Goal: Task Accomplishment & Management: Use online tool/utility

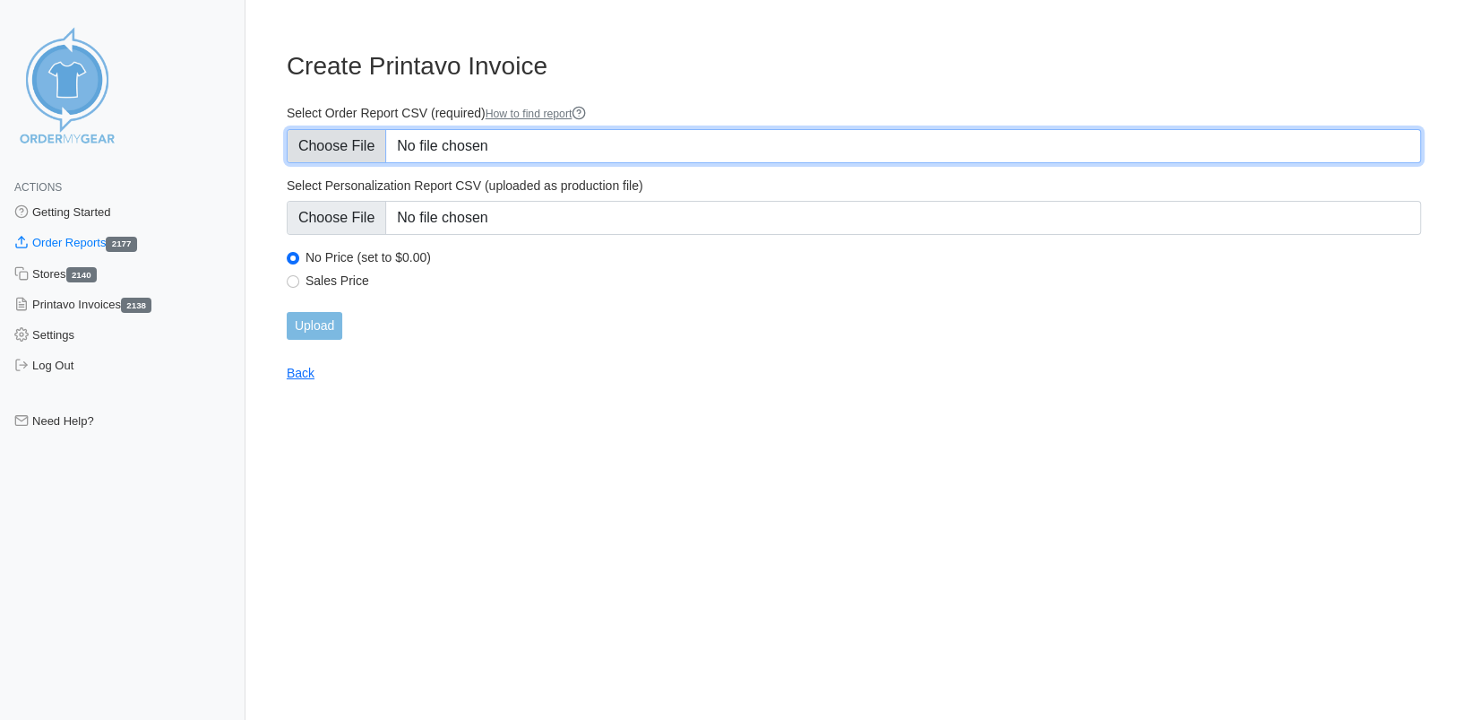
click at [372, 159] on input "Select Order Report CSV (required) How to find report" at bounding box center [854, 146] width 1134 height 34
type input "C:\fakepath\SEXRN_order_report.csv"
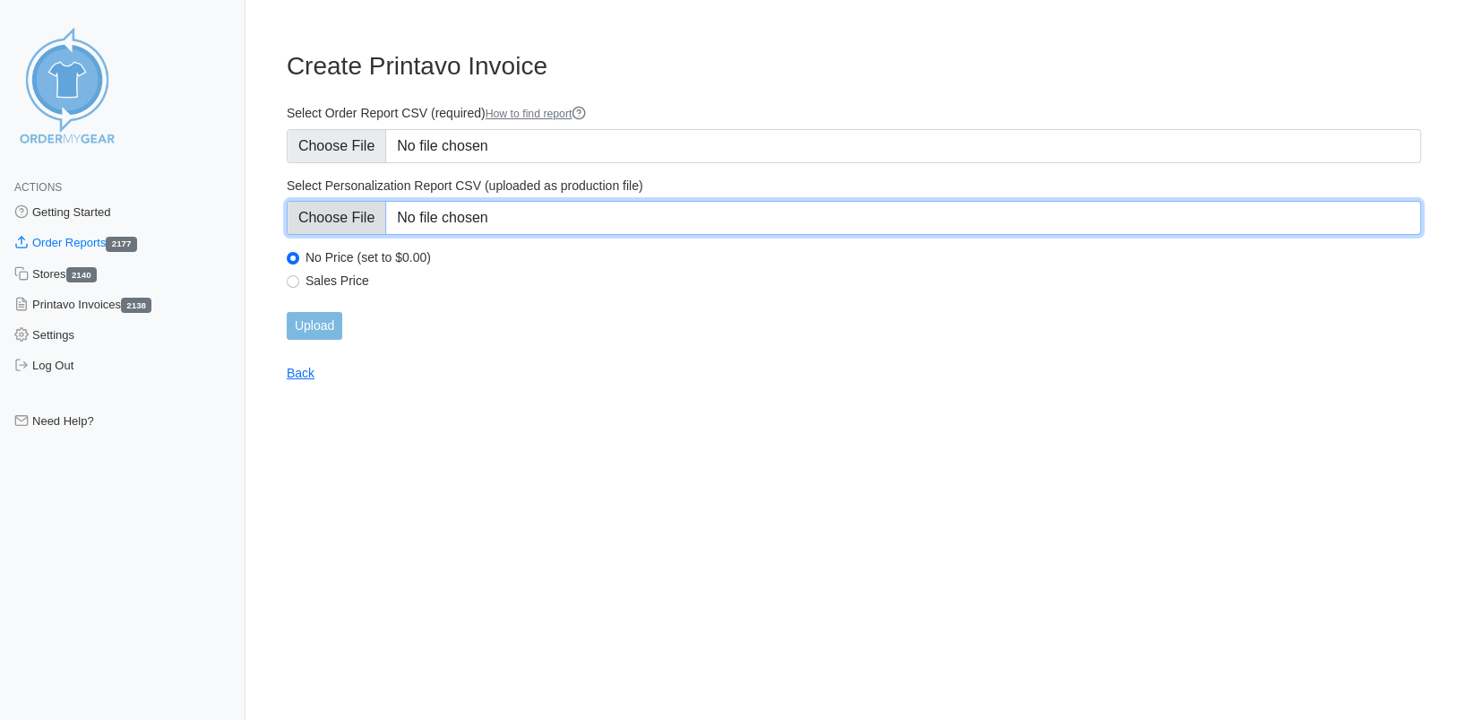
click at [361, 224] on input "Select Personalization Report CSV (uploaded as production file)" at bounding box center [854, 218] width 1134 height 34
type input "C:\fakepath\SEXRN_personalization_report.csv"
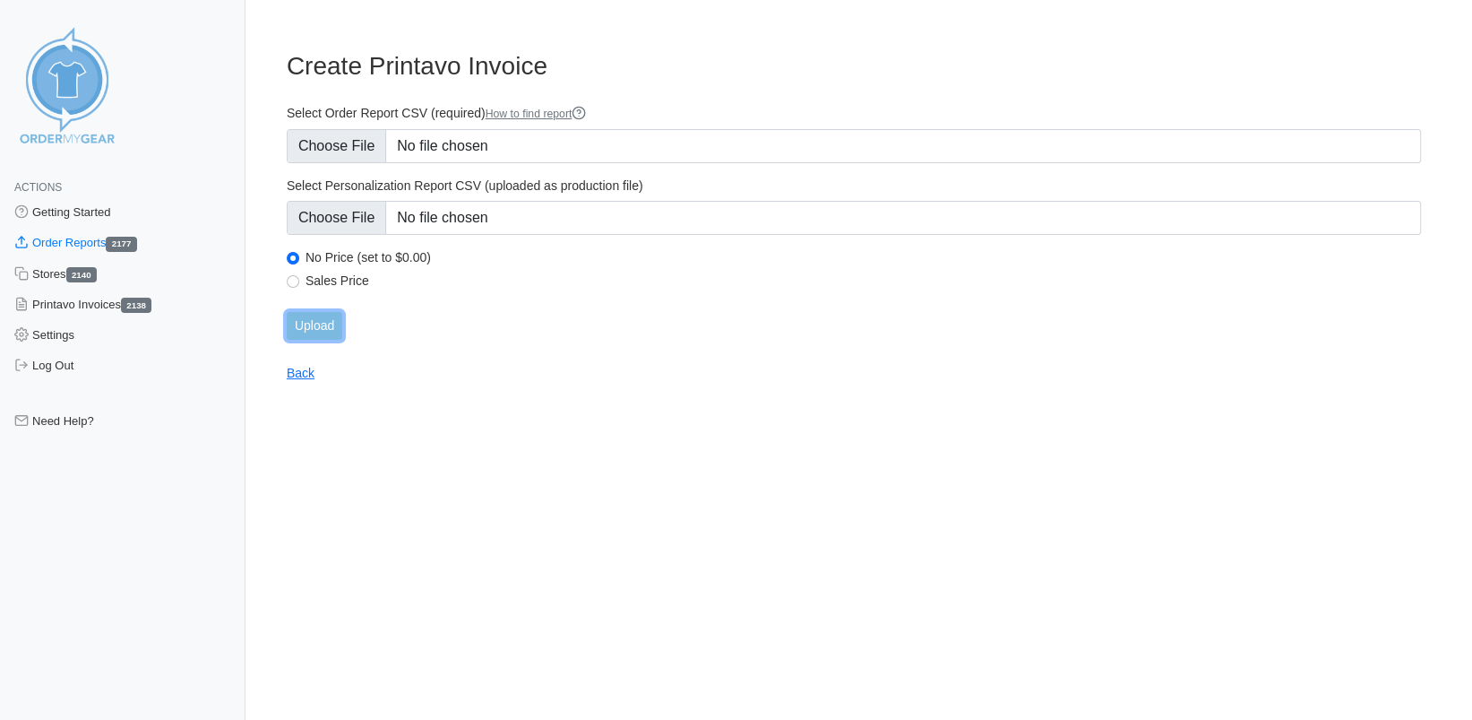
click at [332, 331] on input "Upload" at bounding box center [315, 326] width 56 height 28
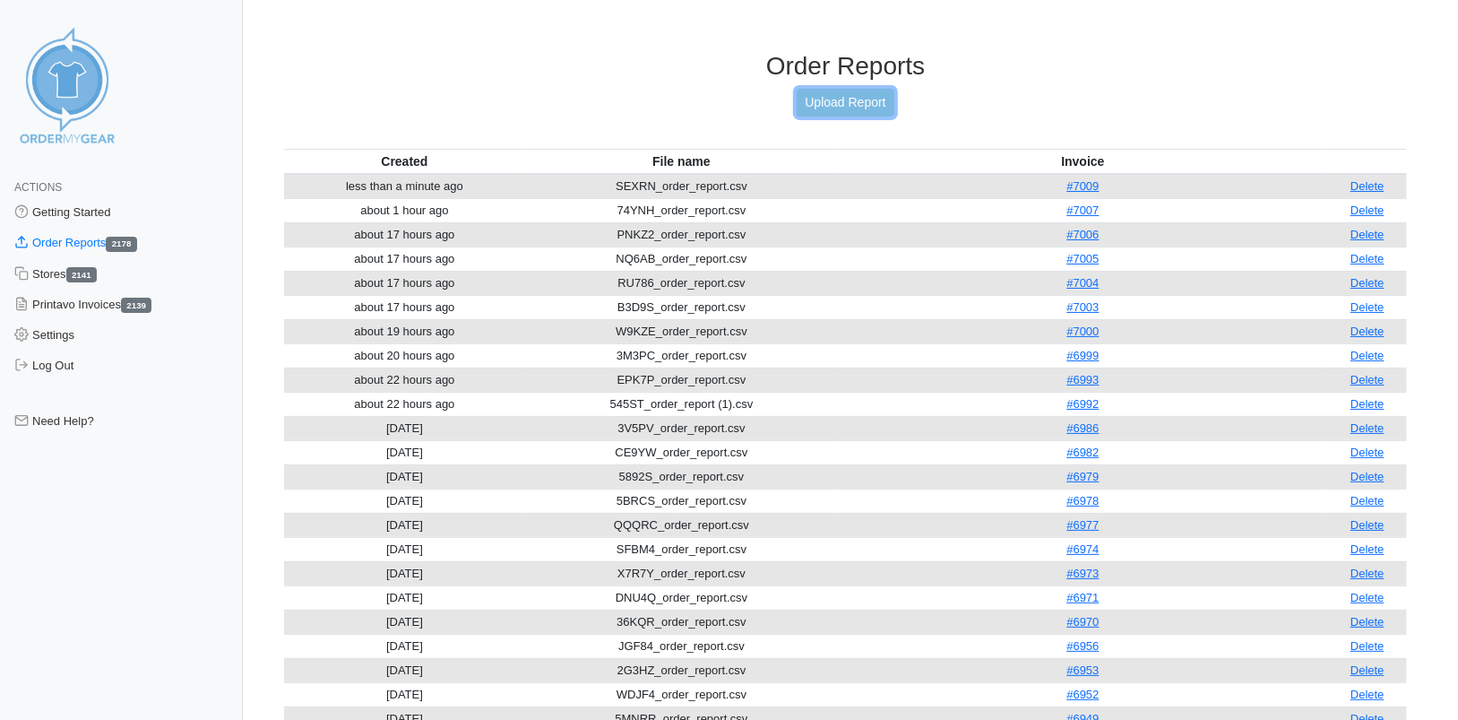
click at [826, 106] on link "Upload Report" at bounding box center [845, 103] width 97 height 28
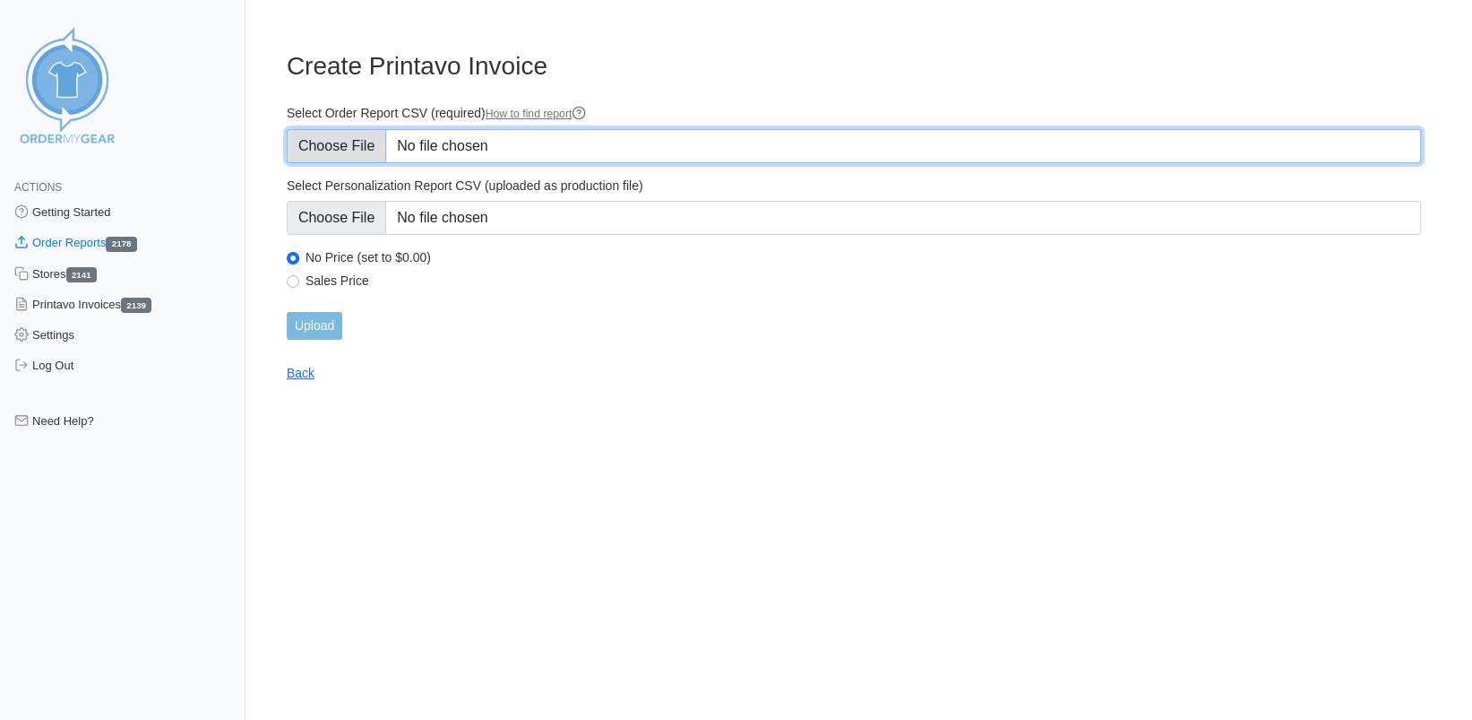
click at [326, 145] on input "Select Order Report CSV (required) How to find report" at bounding box center [854, 146] width 1134 height 34
type input "C:\fakepath\S8FN6_order_report.csv"
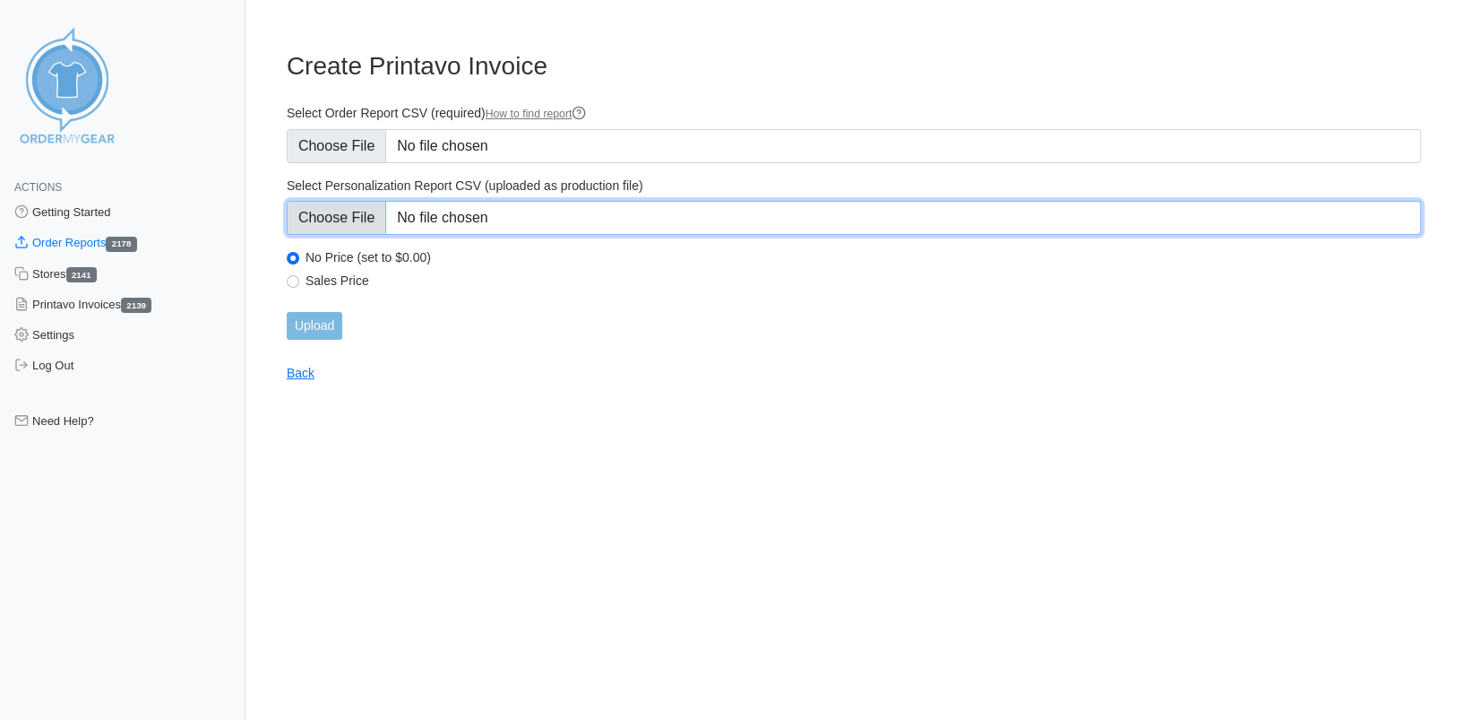
click at [332, 221] on input "Select Personalization Report CSV (uploaded as production file)" at bounding box center [854, 218] width 1134 height 34
type input "C:\fakepath\S8FN6_personalization_report.csv"
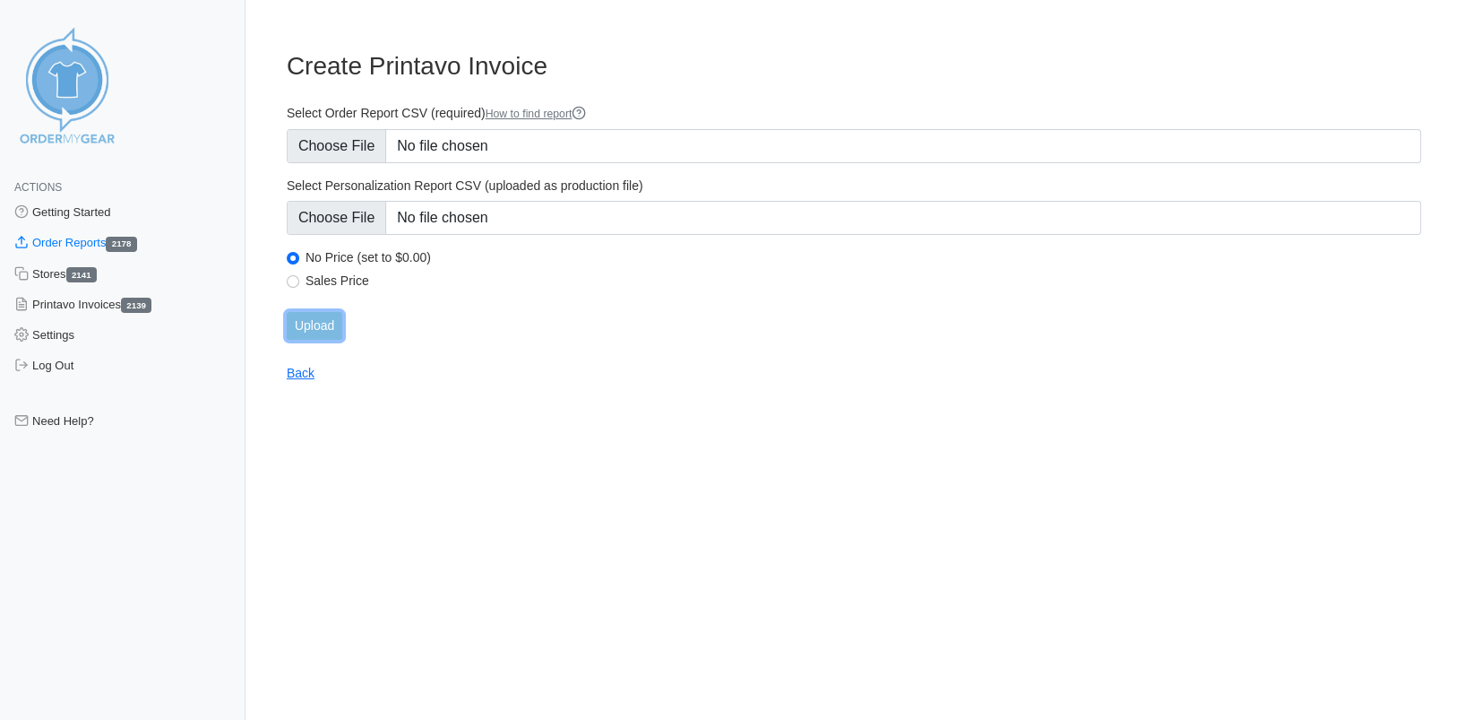
click at [318, 329] on input "Upload" at bounding box center [315, 326] width 56 height 28
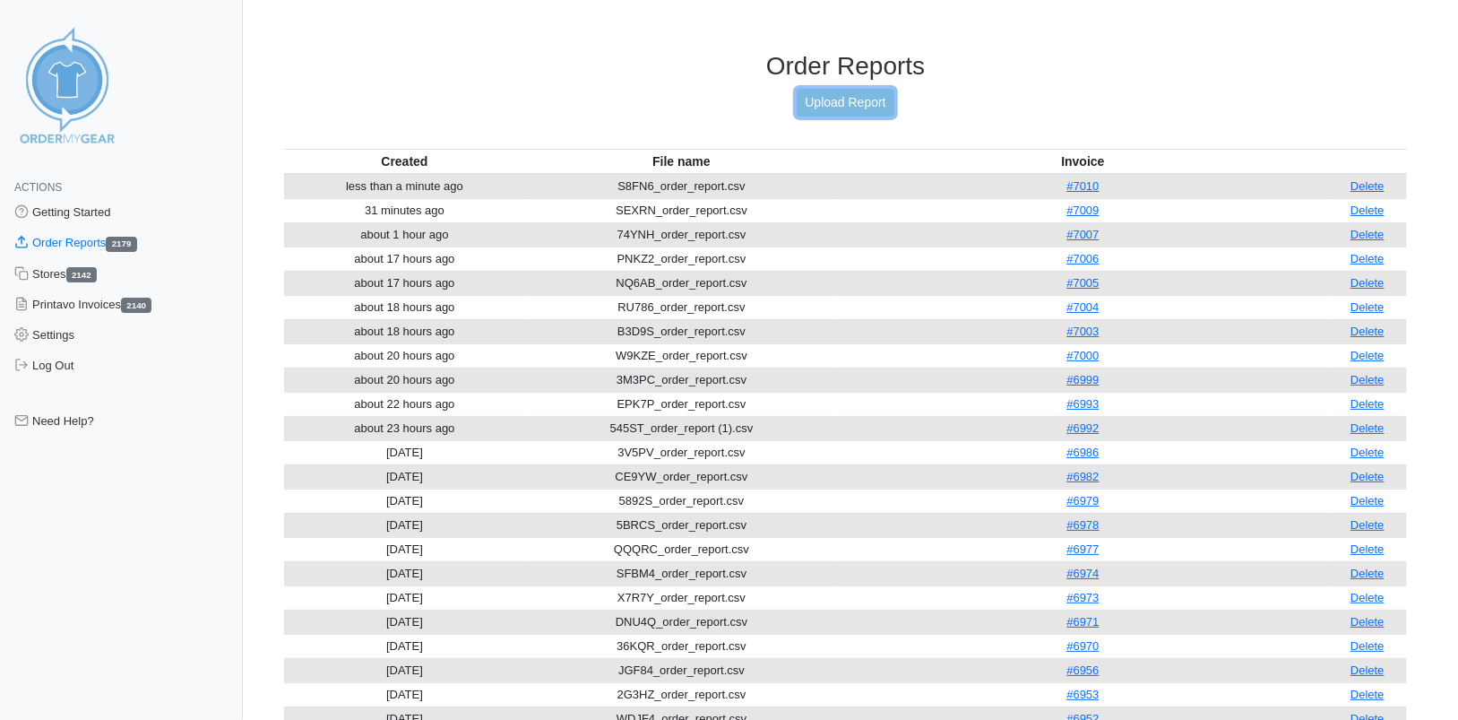
click at [823, 97] on link "Upload Report" at bounding box center [845, 103] width 97 height 28
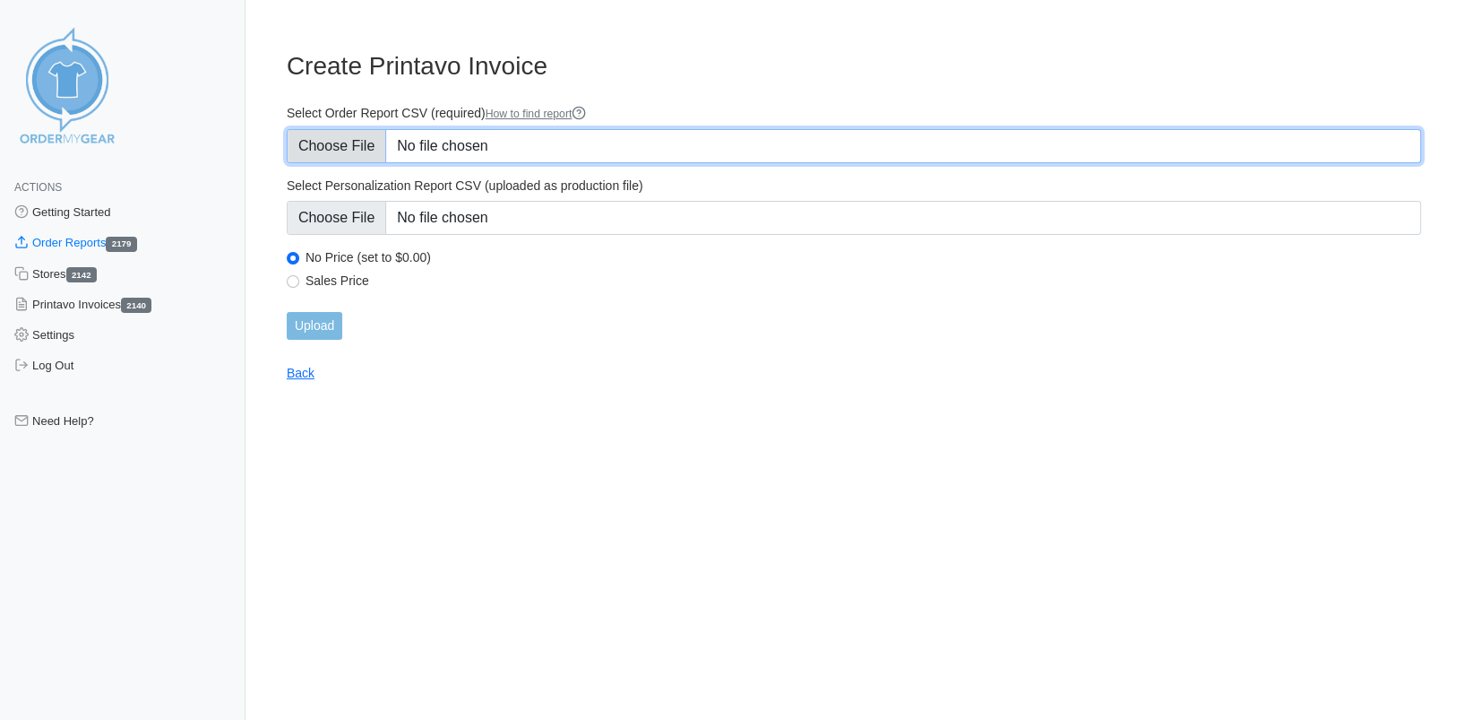
click at [358, 144] on input "Select Order Report CSV (required) How to find report" at bounding box center [854, 146] width 1134 height 34
type input "C:\fakepath\C8S77_order_report.csv"
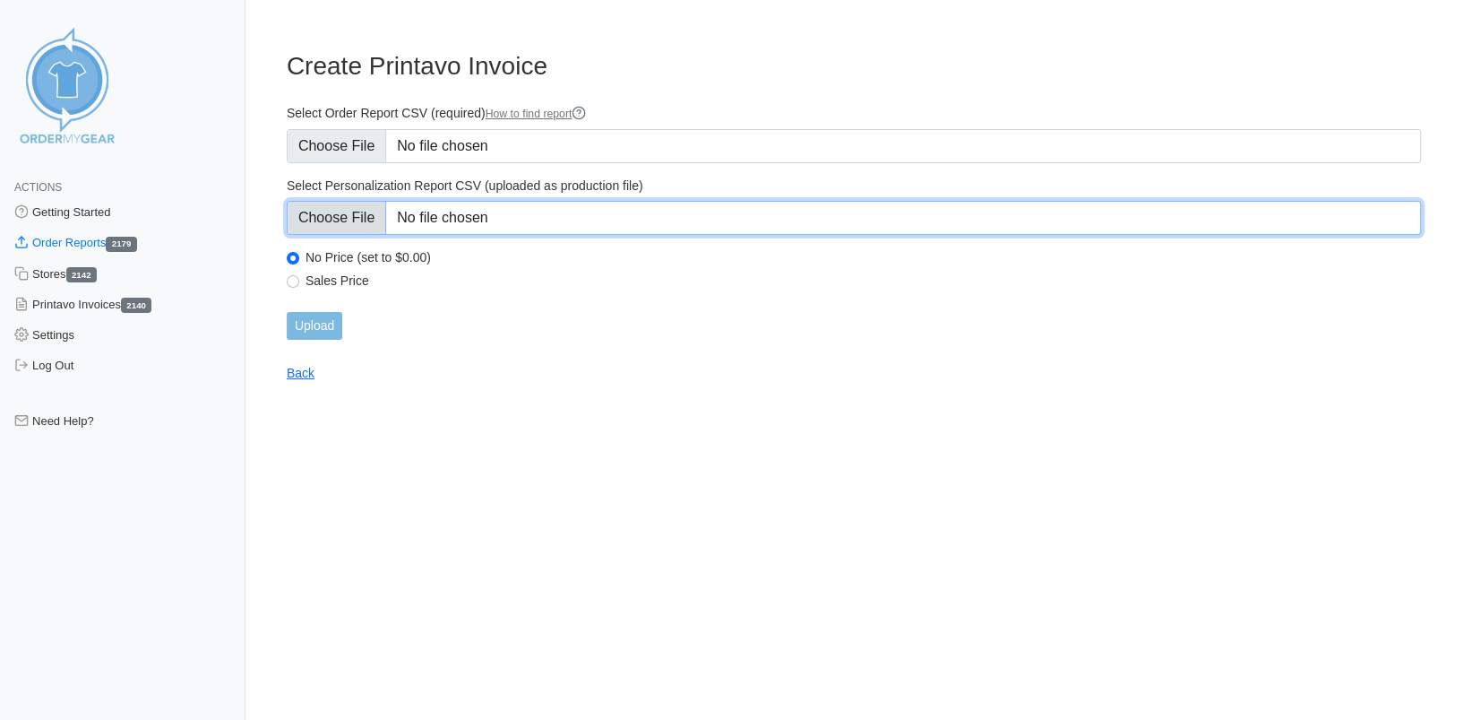
click at [345, 211] on input "Select Personalization Report CSV (uploaded as production file)" at bounding box center [854, 218] width 1134 height 34
type input "C:\fakepath\C8S77_personalization_report.csv"
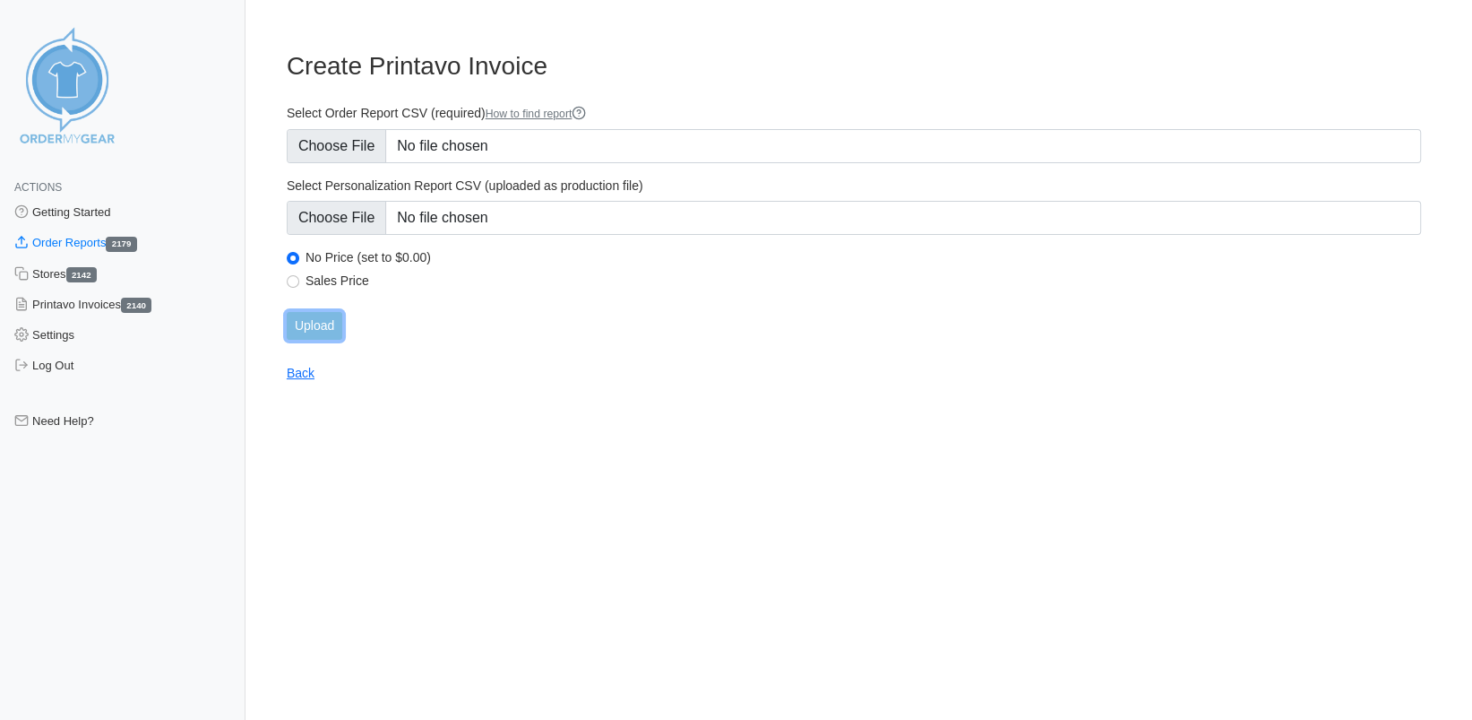
click at [321, 333] on input "Upload" at bounding box center [315, 326] width 56 height 28
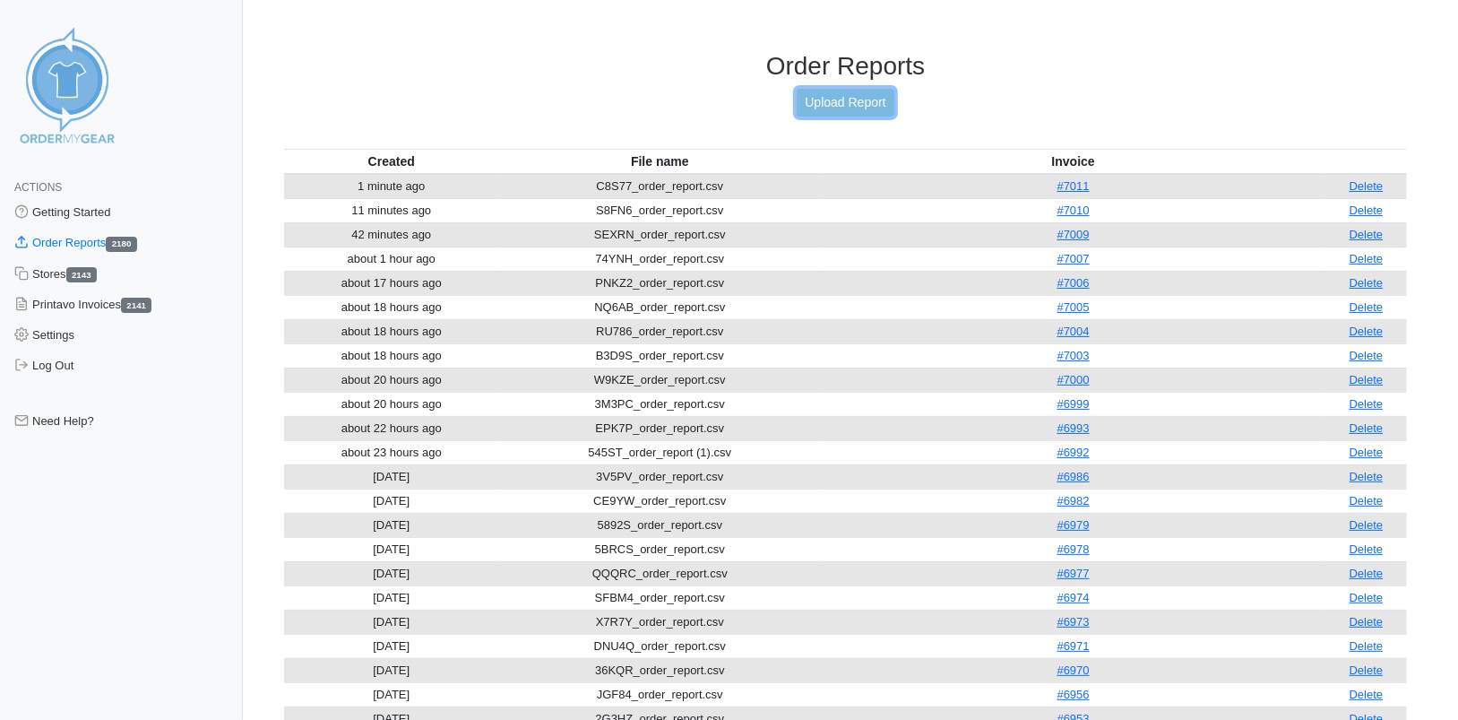
click at [849, 101] on link "Upload Report" at bounding box center [845, 103] width 97 height 28
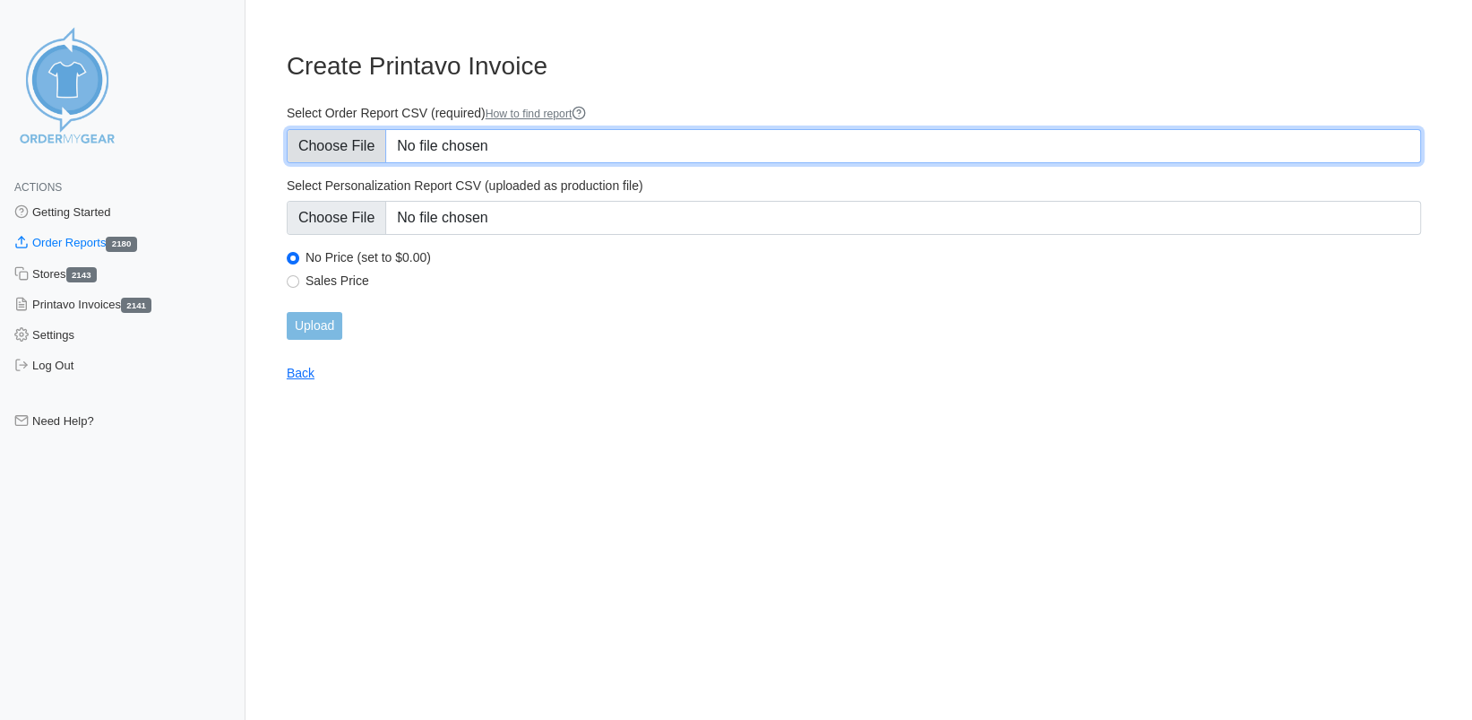
click at [337, 145] on input "Select Order Report CSV (required) How to find report" at bounding box center [854, 146] width 1134 height 34
type input "C:\fakepath\BAHXQ_order_report.csv"
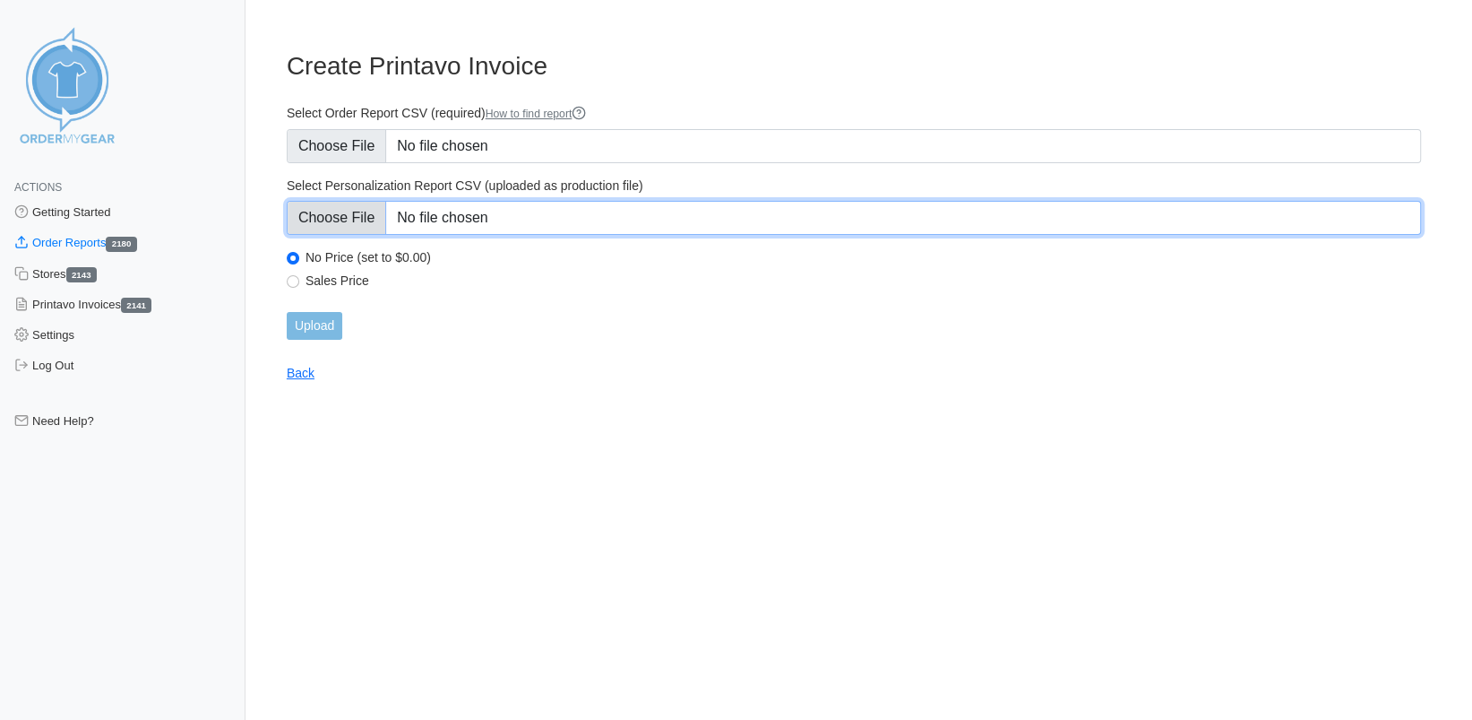
click at [350, 217] on input "Select Personalization Report CSV (uploaded as production file)" at bounding box center [854, 218] width 1134 height 34
type input "C:\fakepath\BAHXQ_personalization_report.csv"
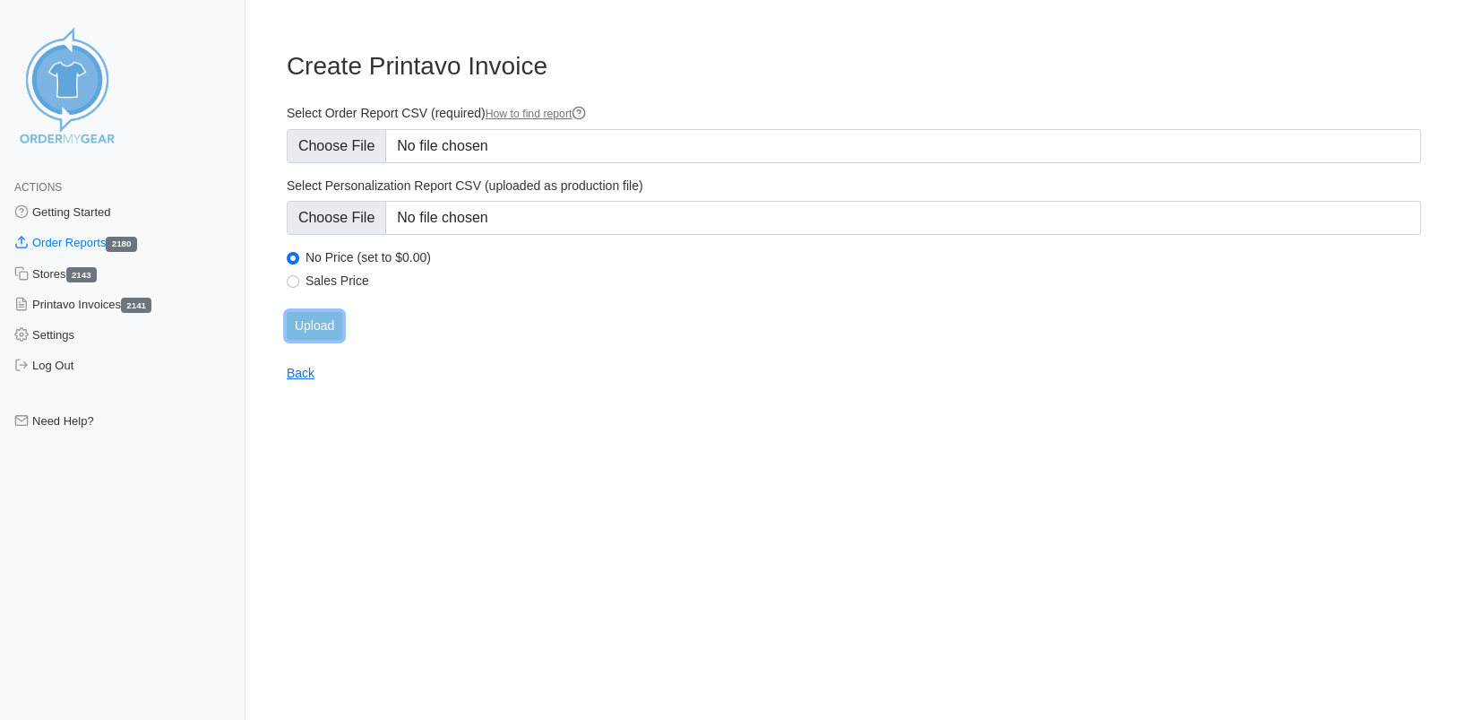
click at [310, 325] on input "Upload" at bounding box center [315, 326] width 56 height 28
